Goal: Navigation & Orientation: Find specific page/section

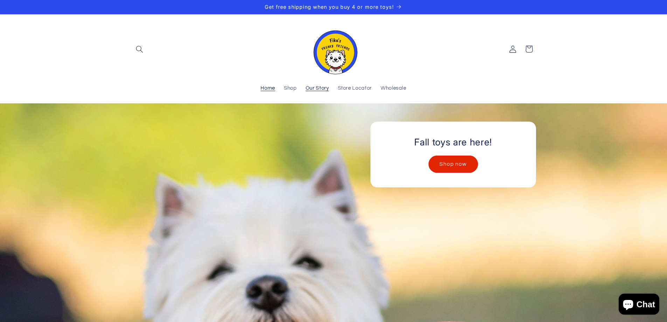
click at [317, 85] on link "Our Story" at bounding box center [317, 88] width 32 height 15
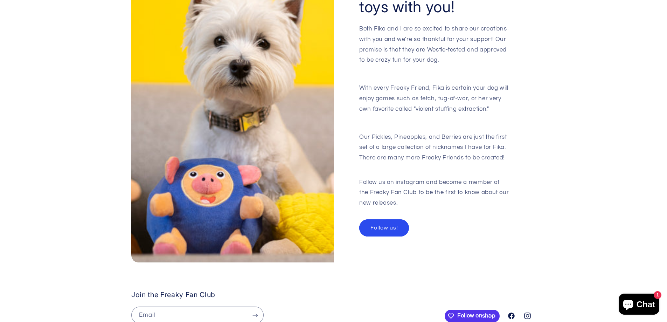
scroll to position [702, 0]
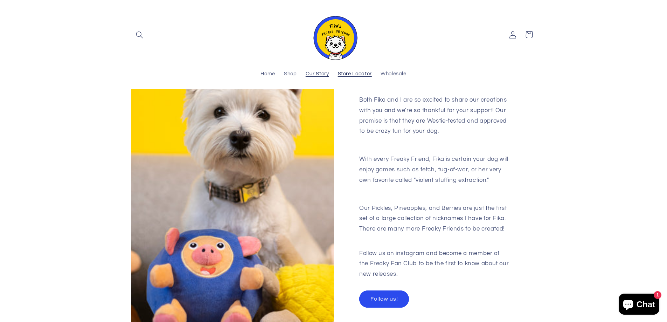
click at [343, 71] on span "Store Locator" at bounding box center [355, 74] width 34 height 7
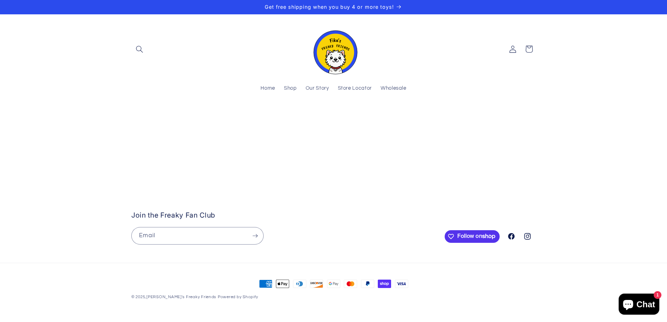
click at [36, 117] on stockist-store-locator at bounding box center [333, 117] width 667 height 0
click at [64, 117] on stockist-store-locator at bounding box center [333, 117] width 667 height 0
click at [0, 117] on stockist-store-locator at bounding box center [333, 117] width 667 height 0
click at [66, 117] on stockist-store-locator at bounding box center [333, 117] width 667 height 0
click at [291, 85] on link "Shop" at bounding box center [291, 88] width 22 height 15
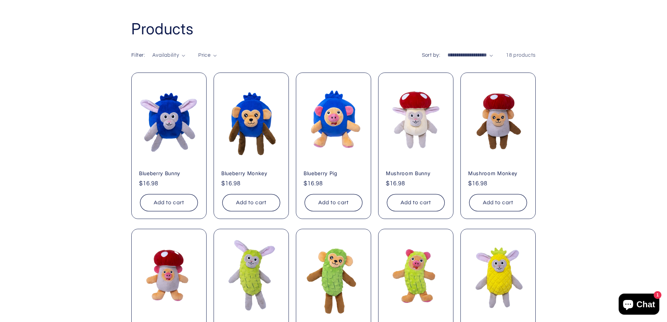
scroll to position [140, 0]
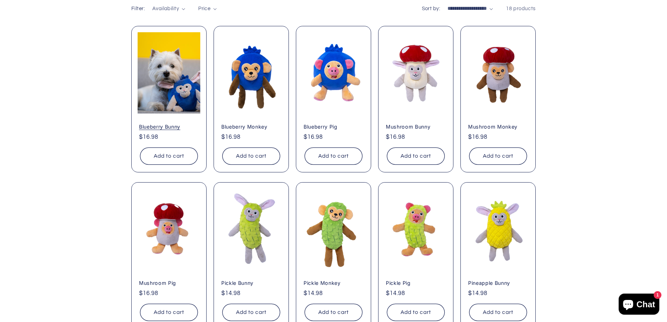
click at [185, 124] on link "Blueberry Bunny" at bounding box center [169, 127] width 60 height 6
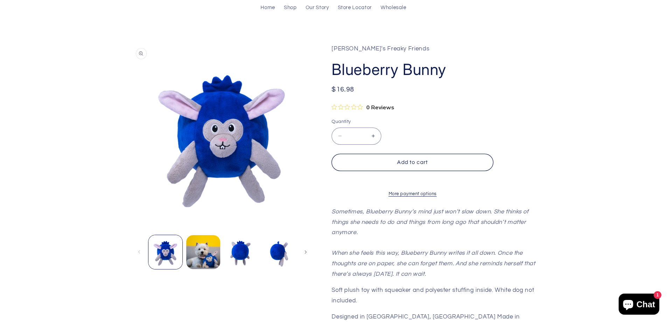
scroll to position [140, 0]
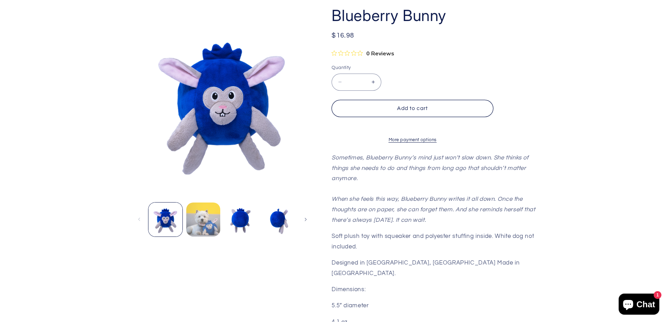
click at [209, 211] on button "Load image 2 in gallery view" at bounding box center [203, 220] width 34 height 34
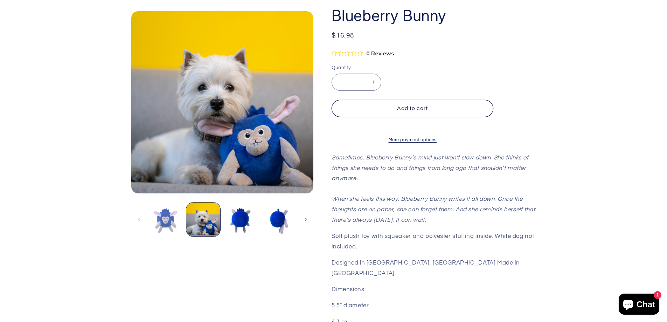
click at [160, 217] on button "Load image 1 in gallery view" at bounding box center [166, 220] width 34 height 34
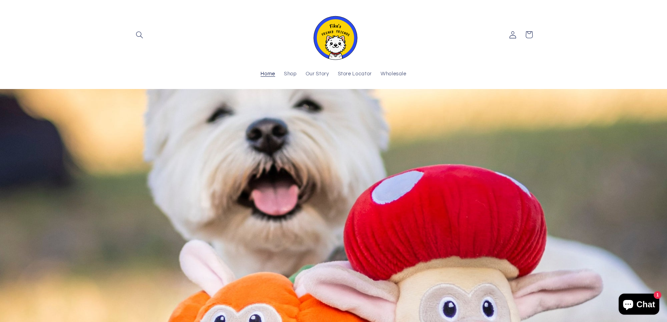
scroll to position [47, 0]
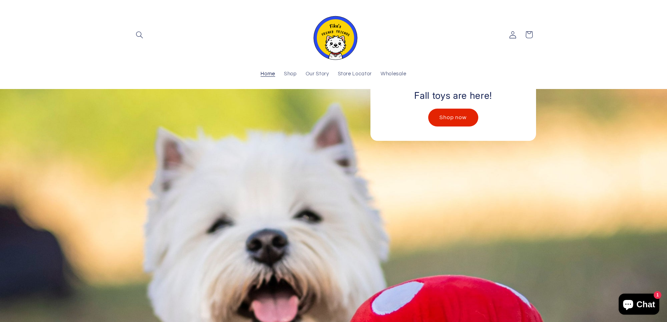
click at [473, 115] on link "Shop now" at bounding box center [452, 117] width 49 height 17
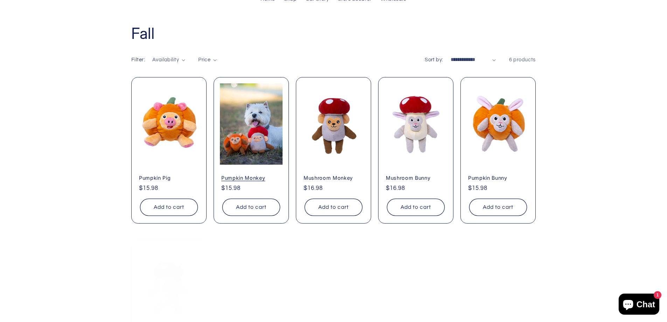
scroll to position [94, 0]
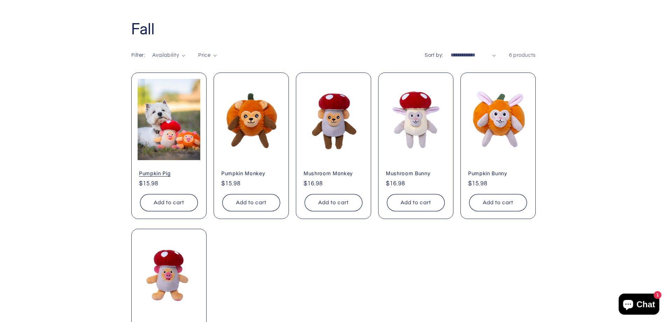
click at [187, 170] on link "Pumpkin Pig" at bounding box center [169, 173] width 60 height 6
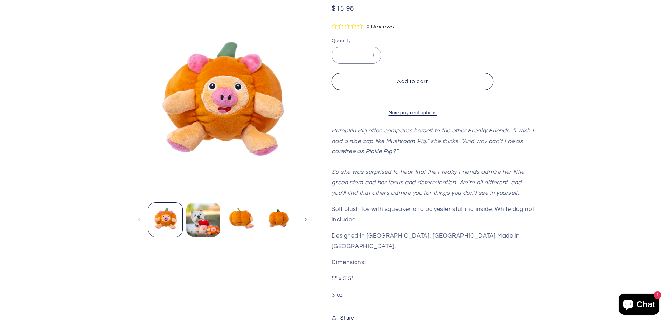
scroll to position [187, 0]
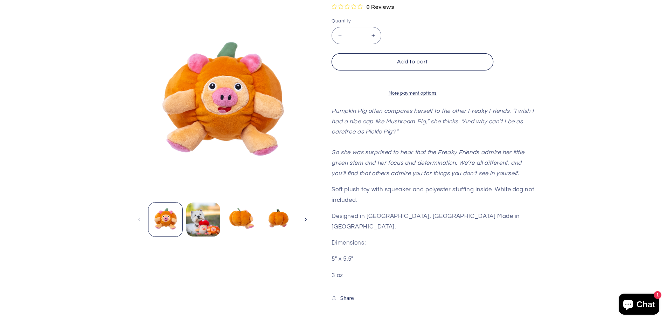
click at [307, 218] on icon "Slide right" at bounding box center [305, 219] width 2 height 4
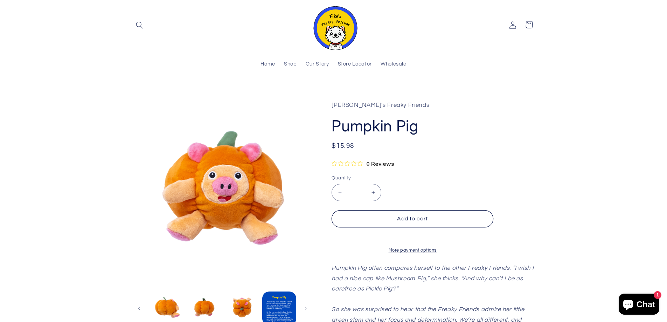
scroll to position [0, 0]
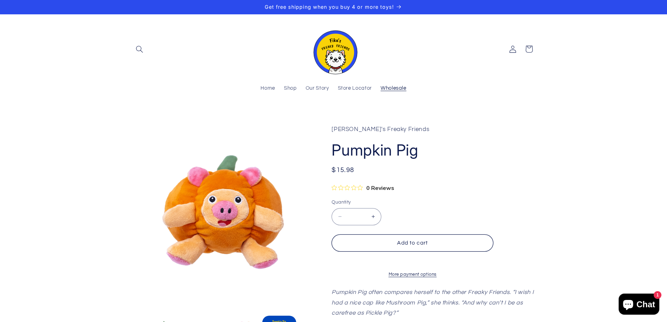
click at [382, 85] on link "Wholesale" at bounding box center [393, 88] width 35 height 15
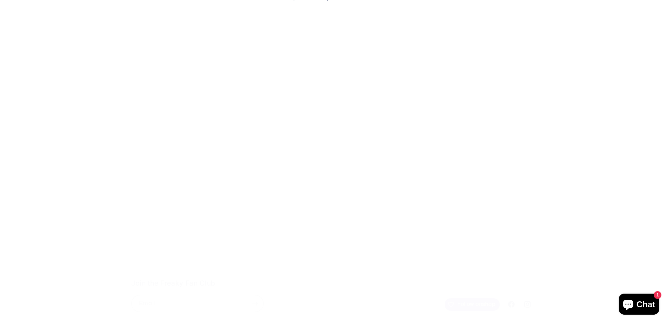
scroll to position [94, 0]
